Goal: Find specific page/section: Find specific page/section

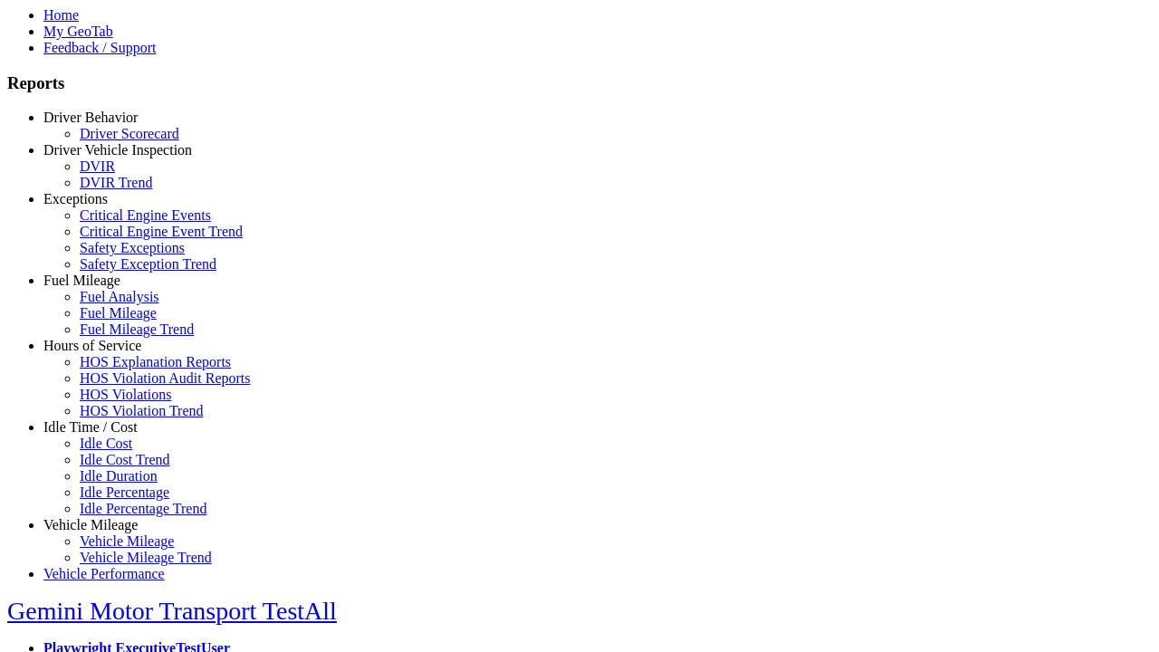
click at [104, 353] on link "Hours of Service" at bounding box center [92, 345] width 98 height 15
click at [118, 369] on link "HOS Explanation Reports" at bounding box center [155, 361] width 151 height 15
